Goal: Navigation & Orientation: Find specific page/section

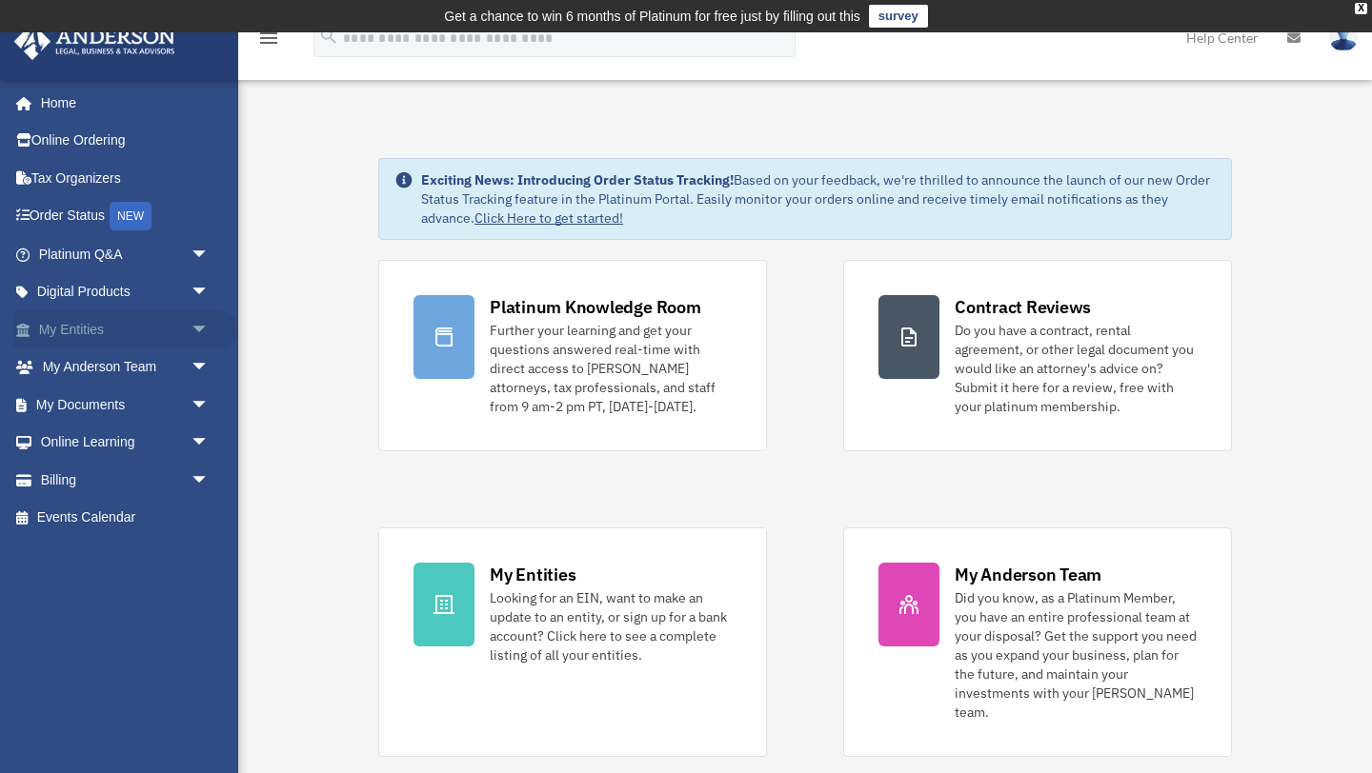
click at [109, 328] on link "My Entities arrow_drop_down" at bounding box center [125, 330] width 225 height 38
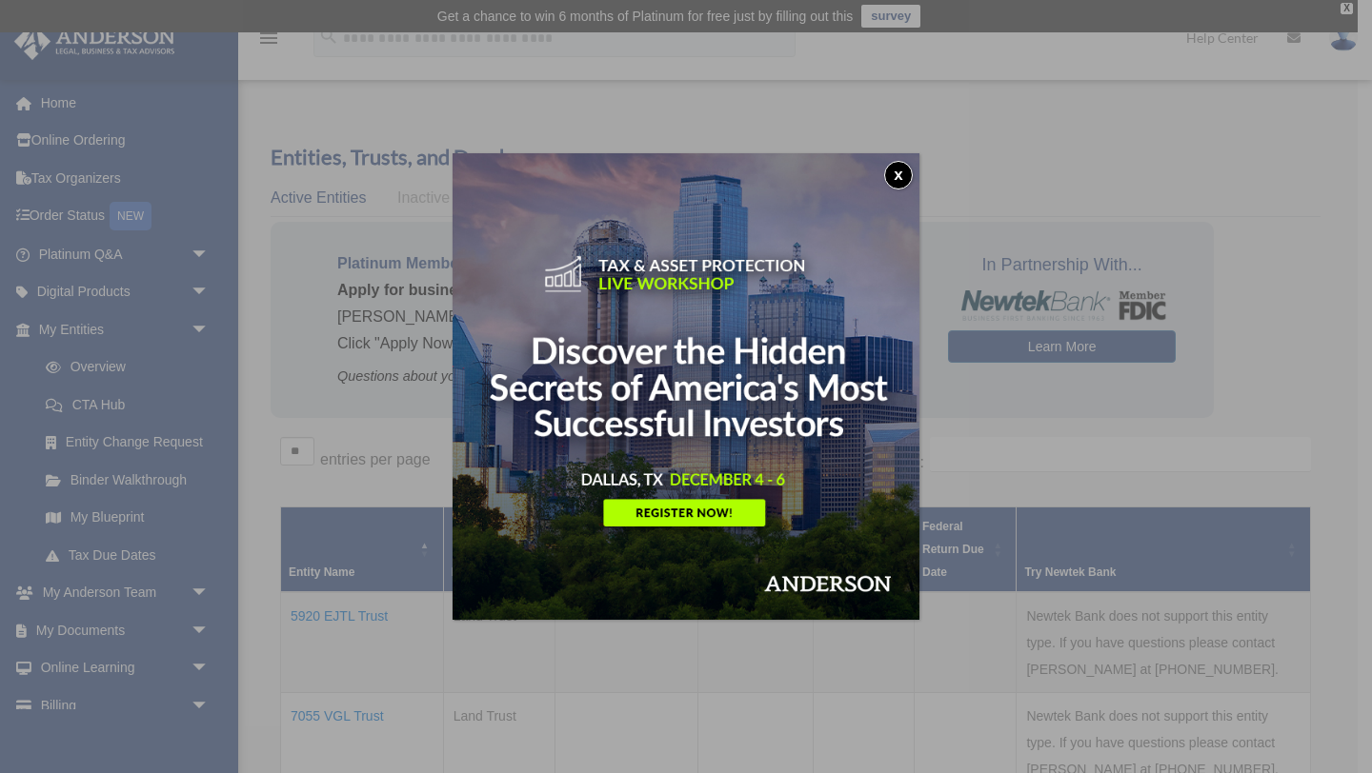
click at [898, 176] on button "x" at bounding box center [898, 175] width 29 height 29
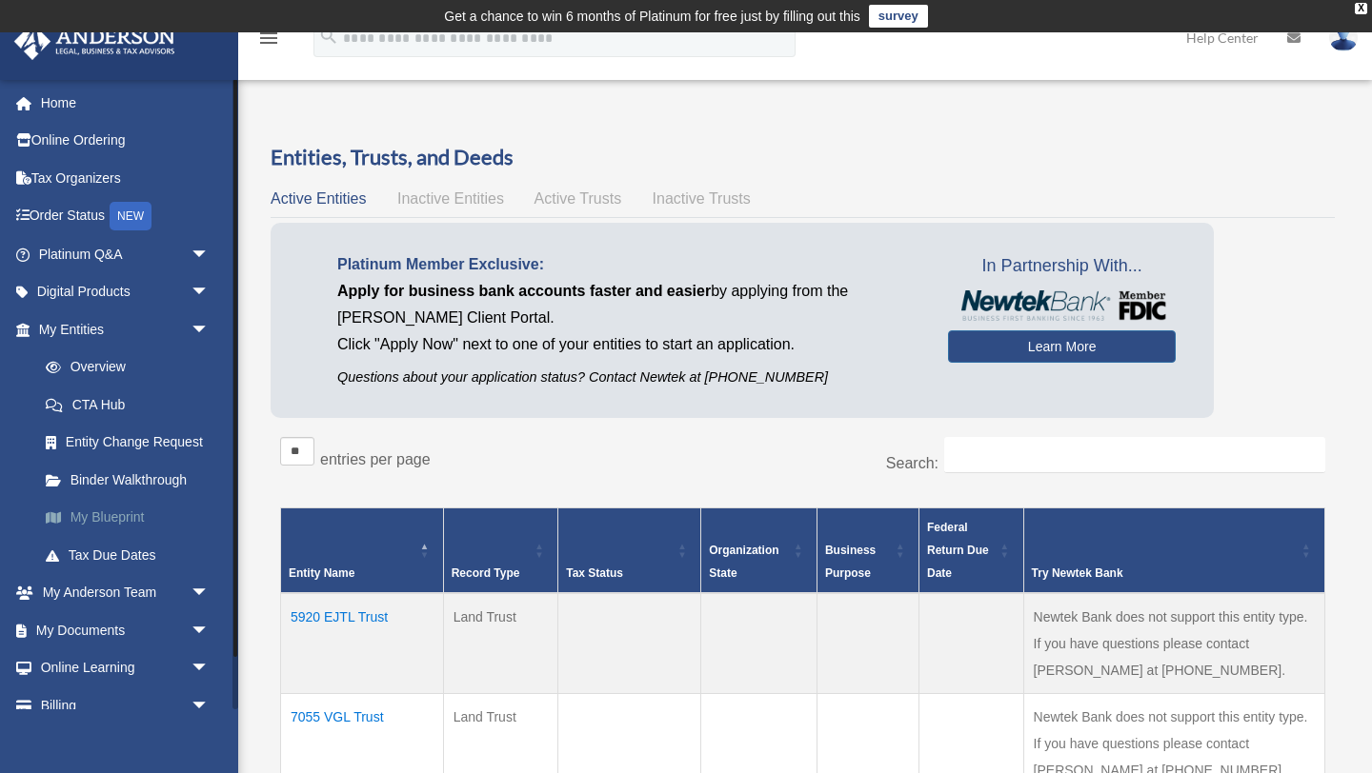
click at [101, 516] on link "My Blueprint" at bounding box center [132, 518] width 211 height 38
